Goal: Transaction & Acquisition: Purchase product/service

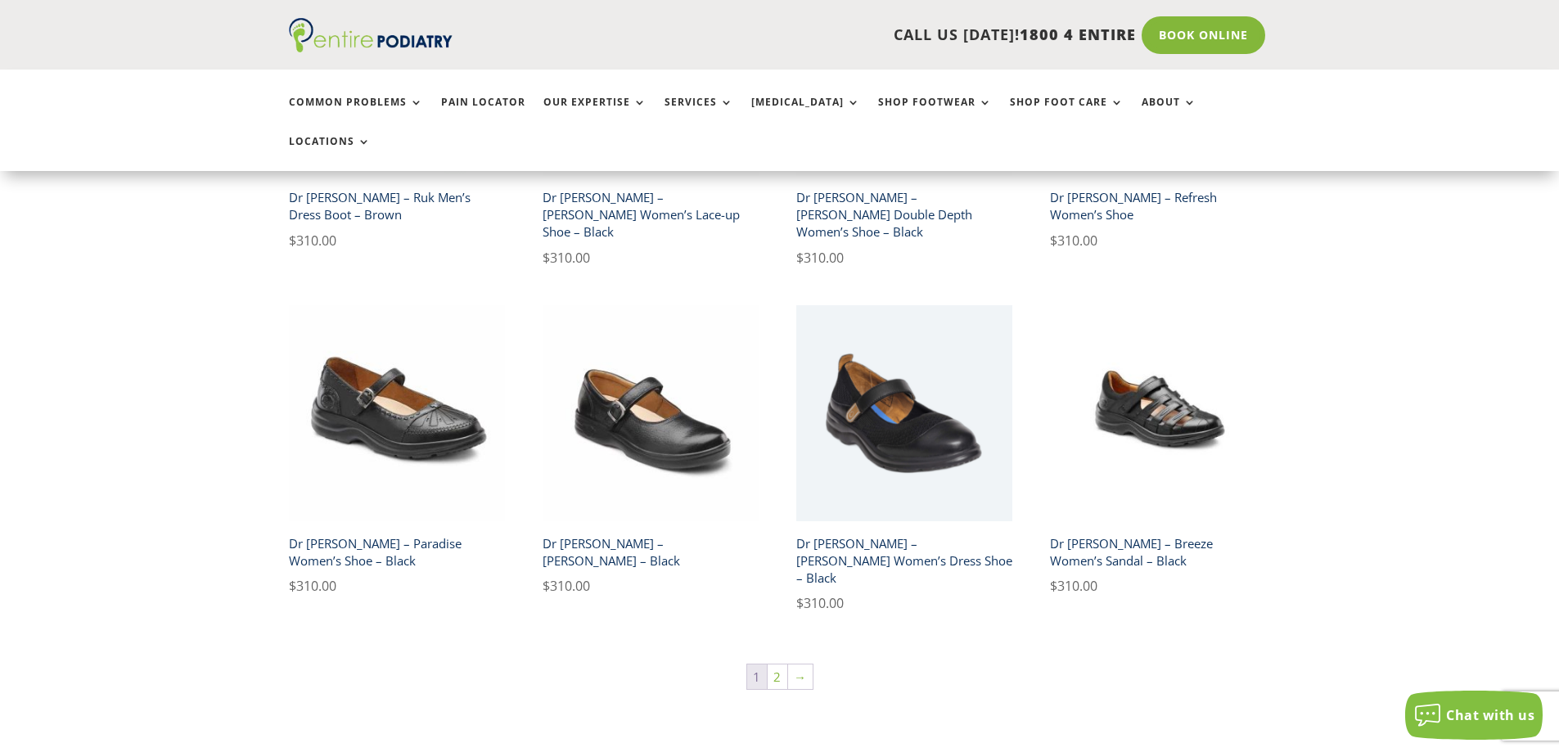
scroll to position [2749, 0]
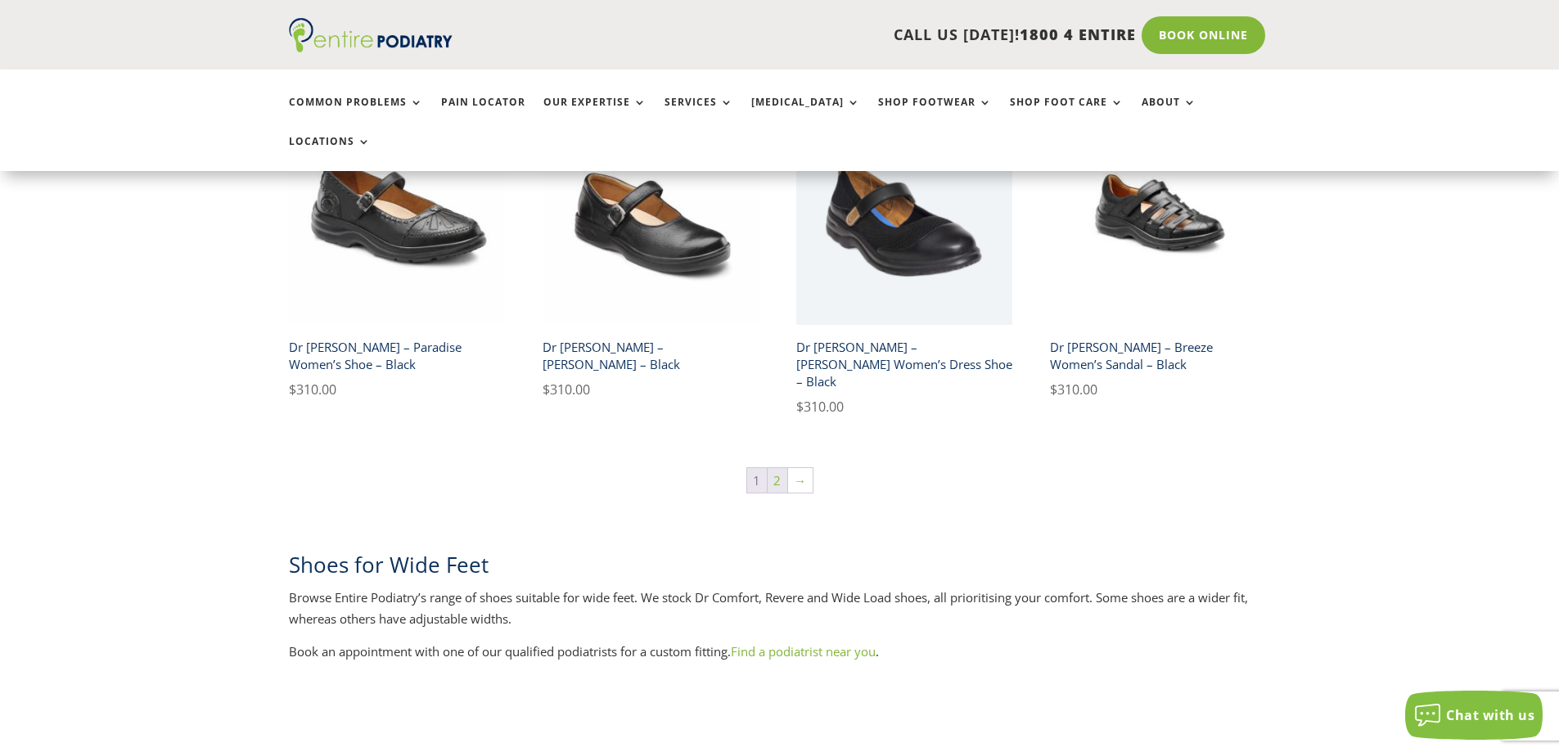
click at [778, 468] on link "2" at bounding box center [778, 480] width 20 height 25
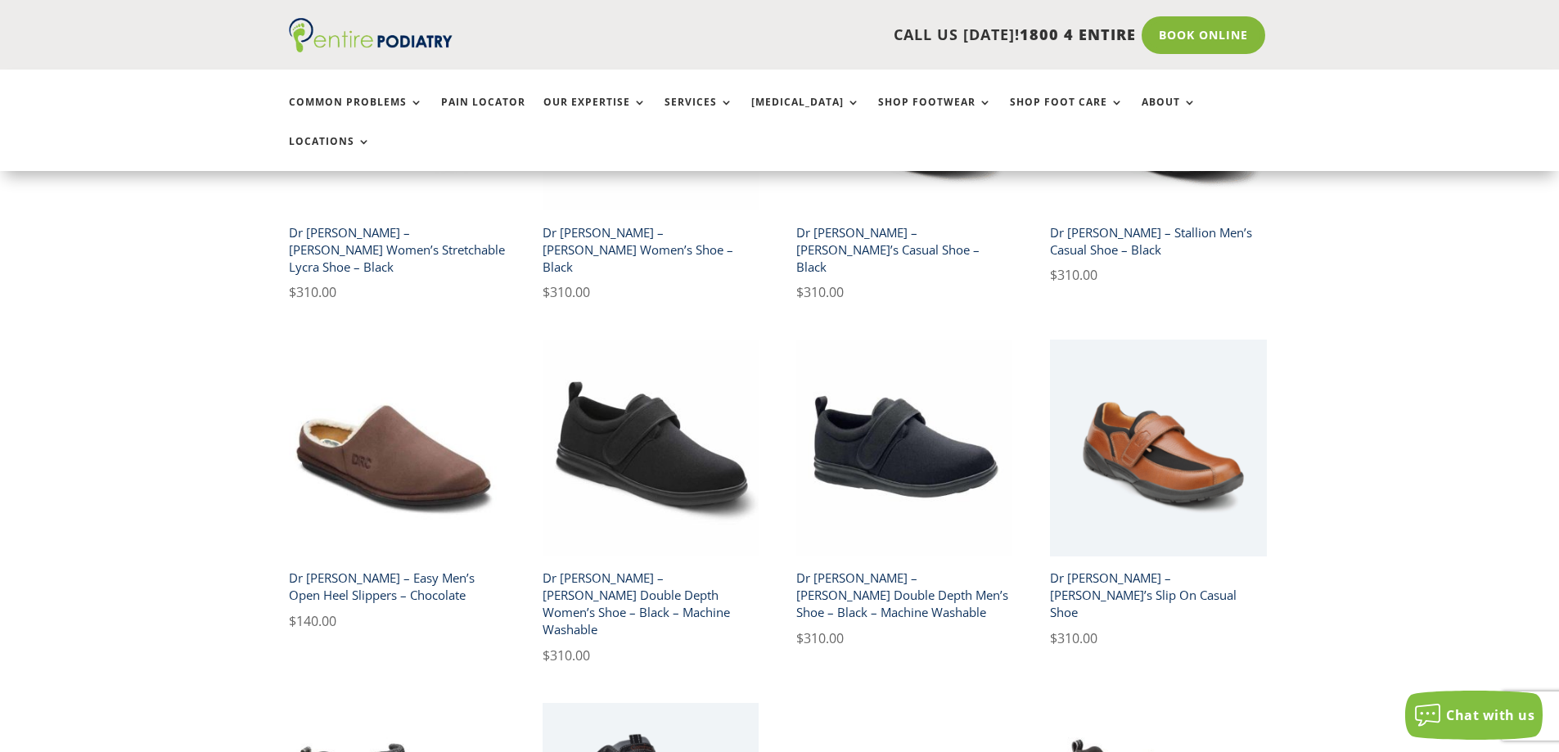
scroll to position [589, 0]
click at [944, 565] on h2 "Dr Comfort – Carter Double Depth Men’s Shoe – Black – Machine Washable" at bounding box center [904, 597] width 217 height 64
